Goal: Task Accomplishment & Management: Check status

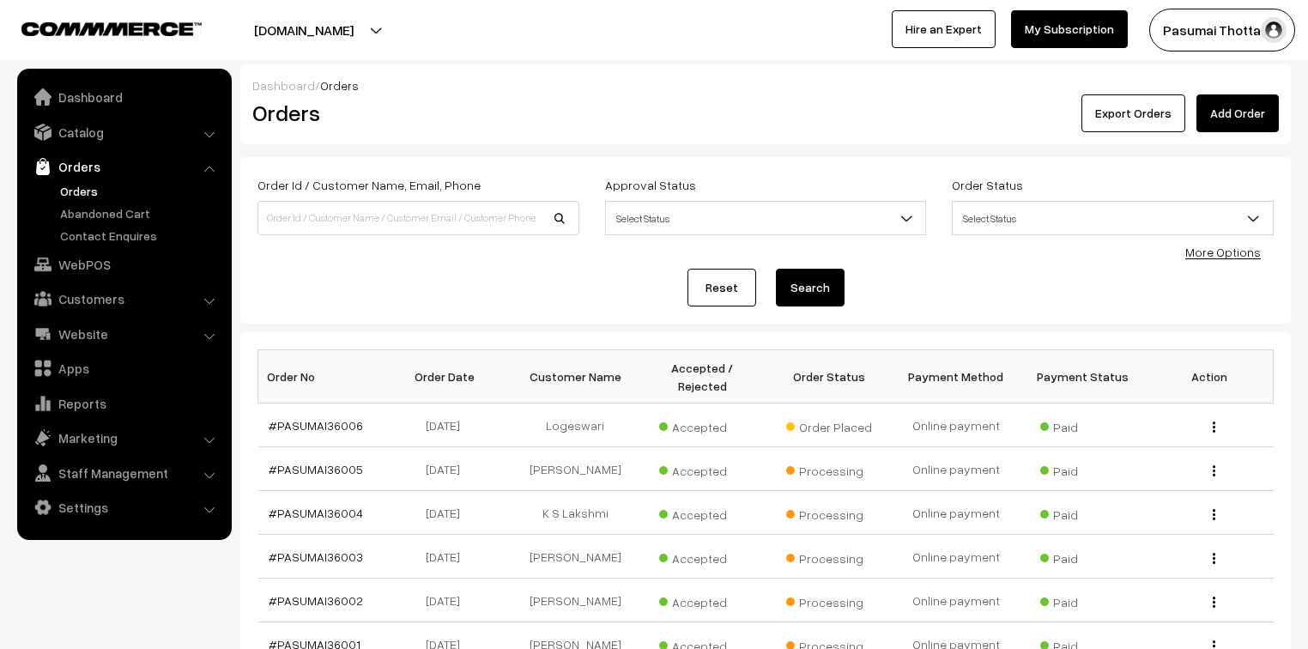
scroll to position [69, 0]
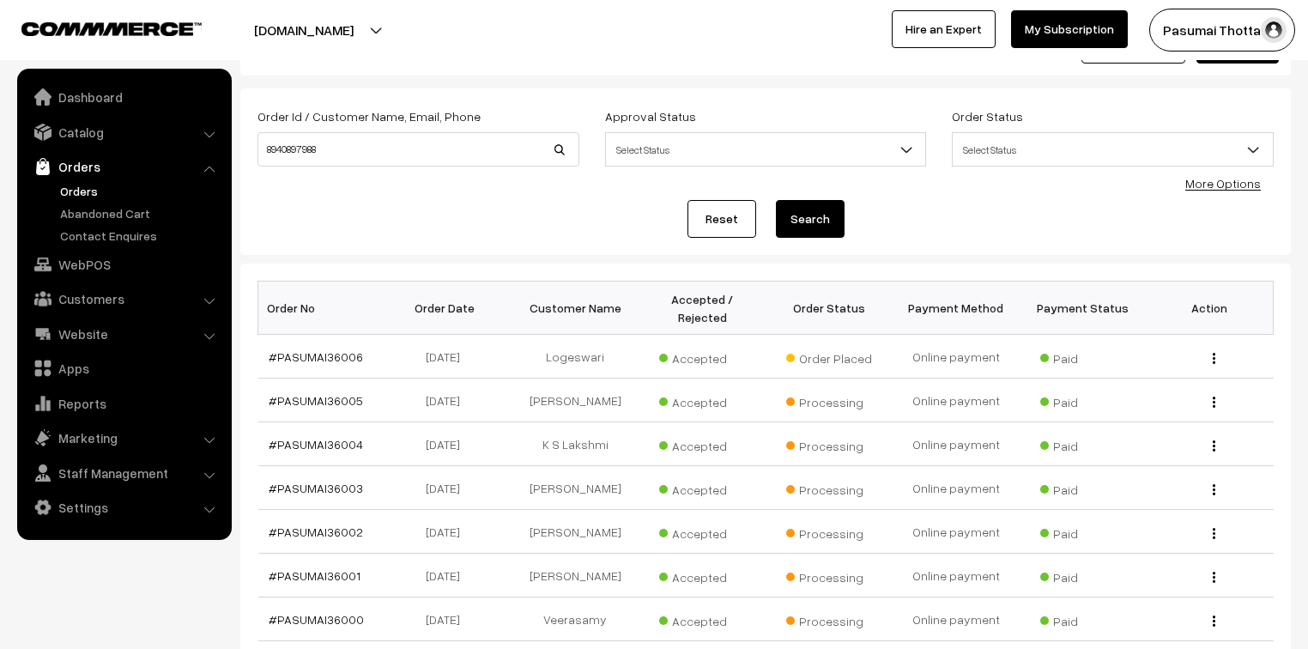
type input "8940897988"
click at [776, 200] on button "Search" at bounding box center [810, 219] width 69 height 38
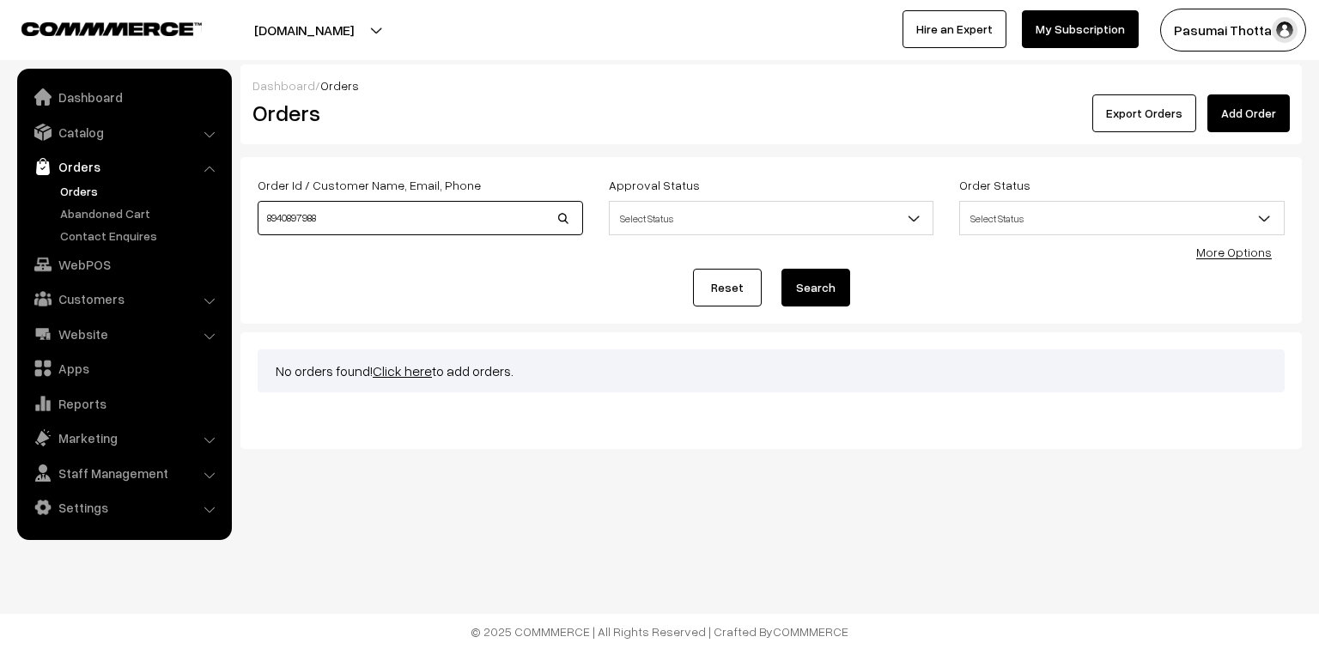
drag, startPoint x: 317, startPoint y: 219, endPoint x: 230, endPoint y: 213, distance: 86.9
click at [230, 213] on body "Thank you for showing interest. Our team will call you shortly. Close pasumaith…" at bounding box center [659, 324] width 1319 height 649
type input "SHIFANA"
click at [781, 269] on button "Search" at bounding box center [815, 288] width 69 height 38
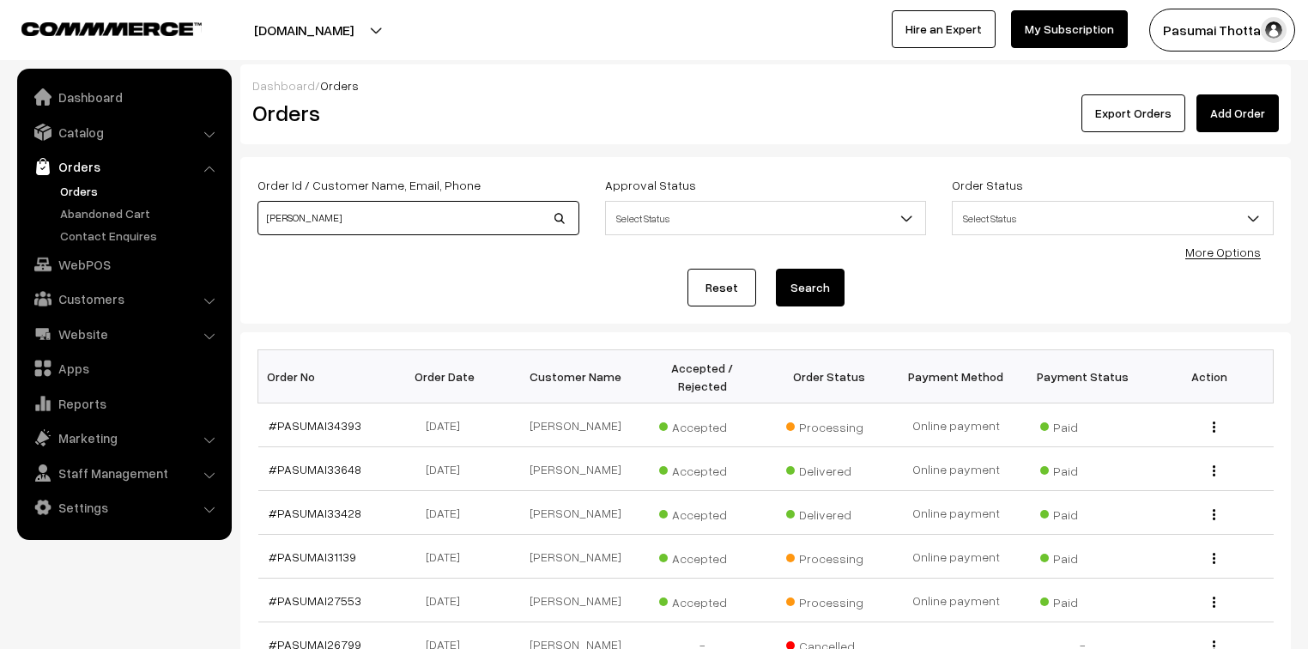
click at [361, 214] on input "SHIFANA" at bounding box center [419, 218] width 322 height 34
type input "SHIFANA M"
click at [776, 269] on button "Search" at bounding box center [810, 288] width 69 height 38
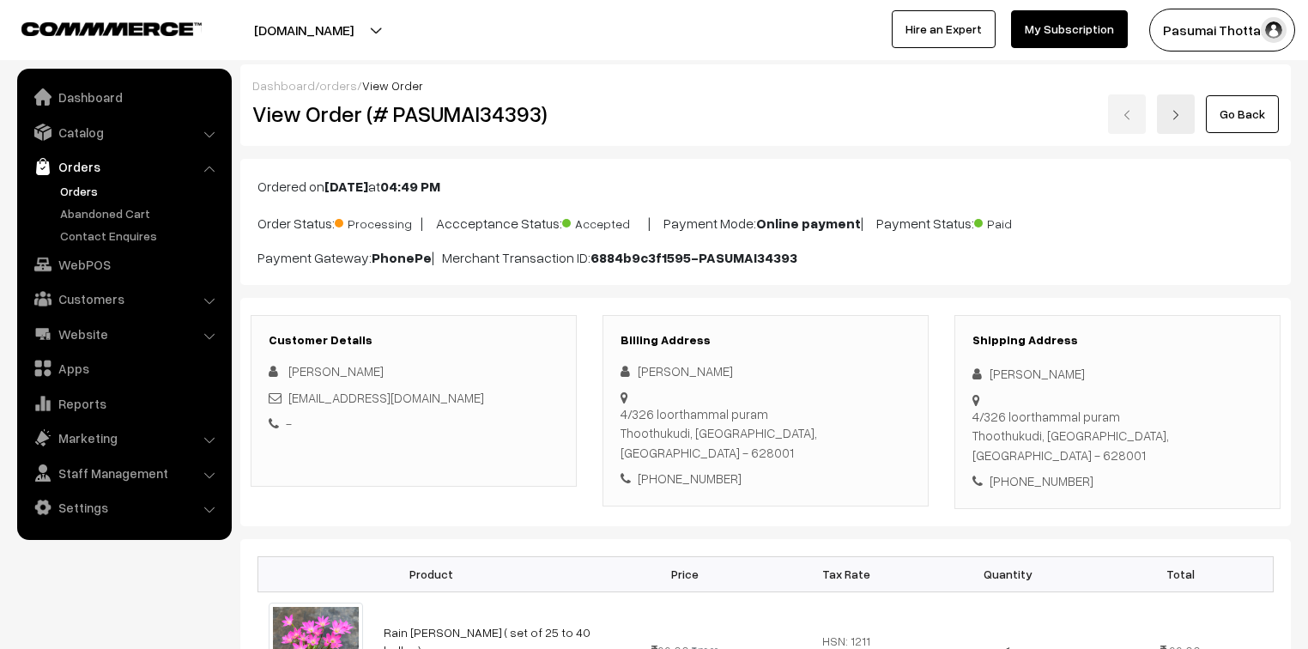
scroll to position [137, 0]
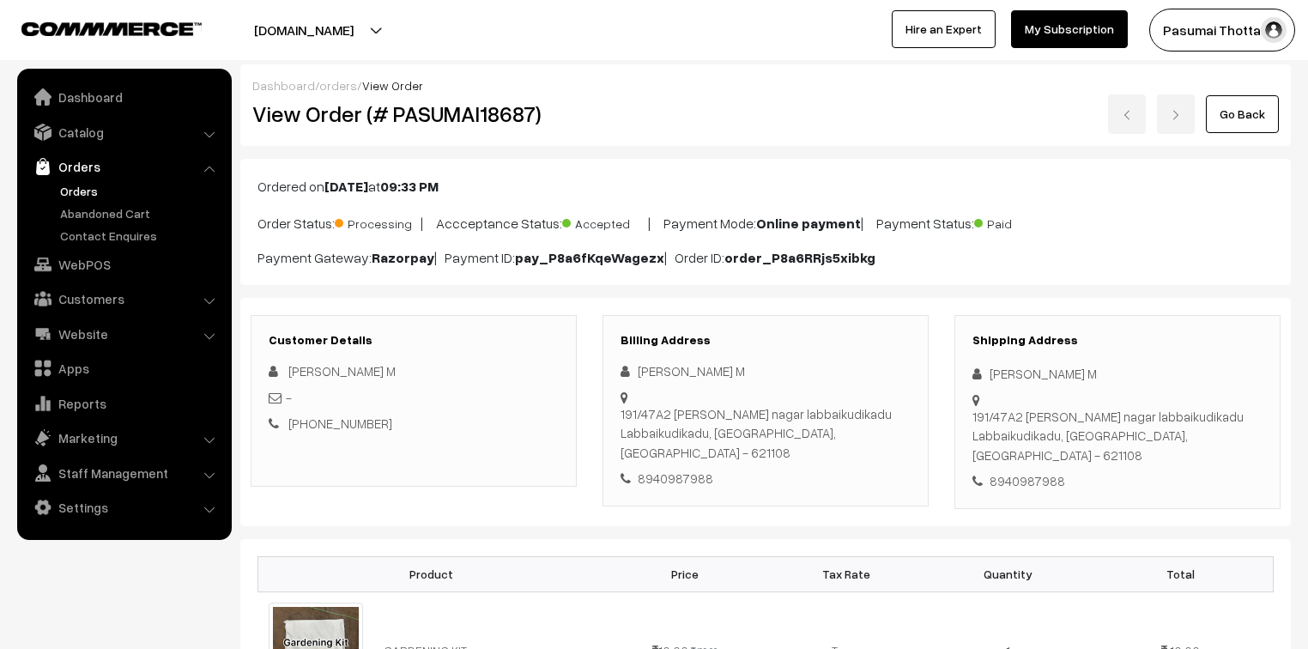
drag, startPoint x: 992, startPoint y: 446, endPoint x: 1066, endPoint y: 451, distance: 73.9
click at [1066, 471] on div "8940987988" at bounding box center [1118, 481] width 290 height 20
